Goal: Transaction & Acquisition: Purchase product/service

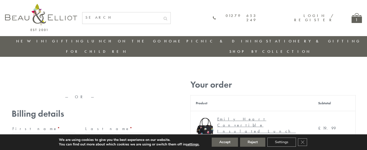
type input "[EMAIL_ADDRESS][DOMAIN_NAME]"
type input "[PERSON_NAME]"
type input "Williams"
type input "23, Scottsdale, Happytown"
type input "London"
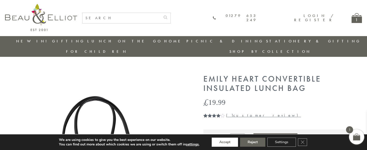
click at [225, 143] on button "Accept" at bounding box center [225, 142] width 26 height 9
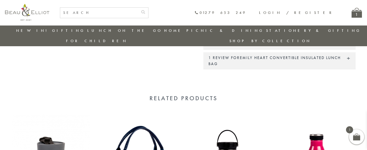
scroll to position [518, 0]
